Goal: Task Accomplishment & Management: Use online tool/utility

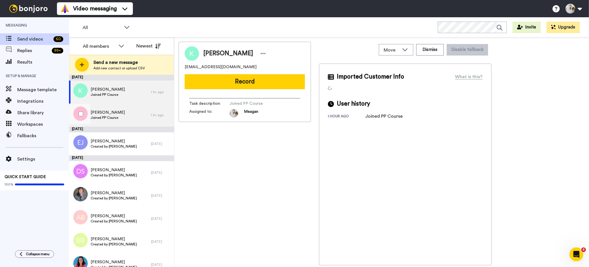
click at [134, 116] on div "[PERSON_NAME] Joined PP Course" at bounding box center [110, 114] width 82 height 23
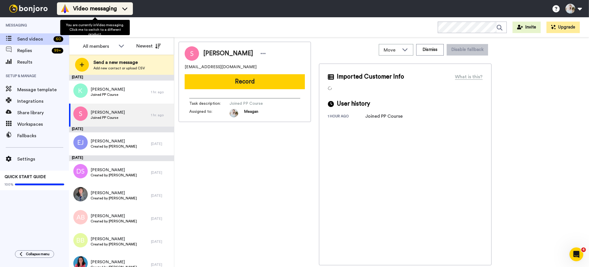
click at [116, 8] on span "Video messaging" at bounding box center [95, 9] width 44 height 8
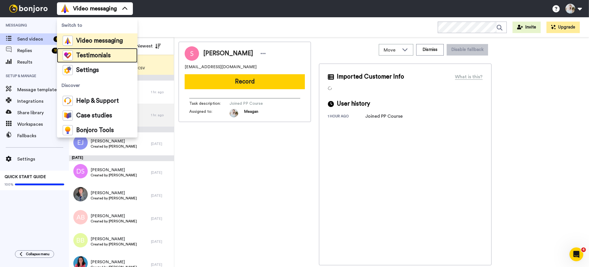
click at [96, 56] on span "Testimonials" at bounding box center [93, 56] width 34 height 6
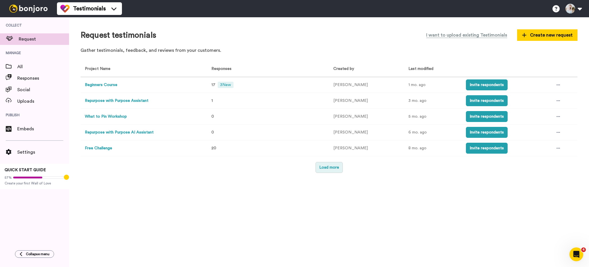
click at [320, 169] on button "Load more" at bounding box center [328, 167] width 27 height 11
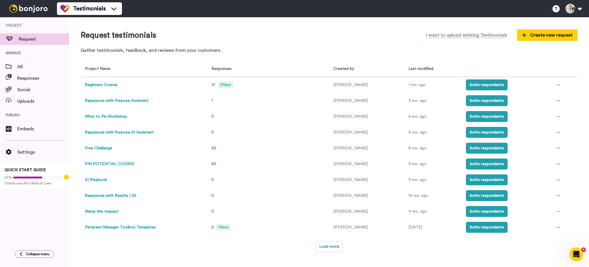
click at [120, 165] on button "PIN POTENTIAL COURSE" at bounding box center [110, 164] width 50 height 6
